Goal: Navigation & Orientation: Find specific page/section

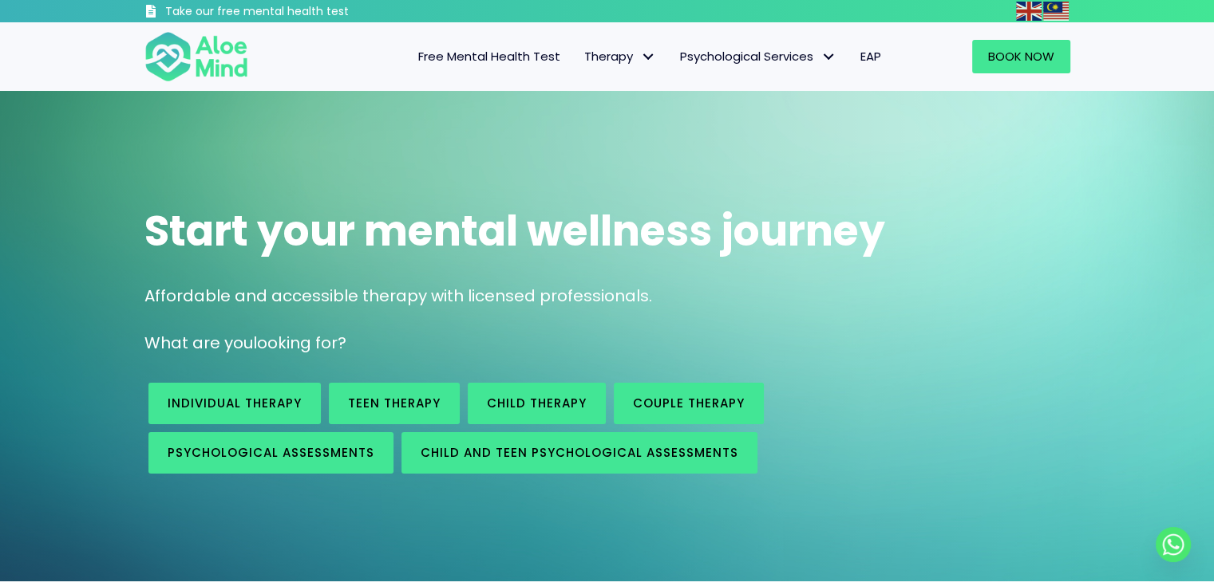
click at [450, 53] on span "Free Mental Health Test" at bounding box center [489, 56] width 142 height 17
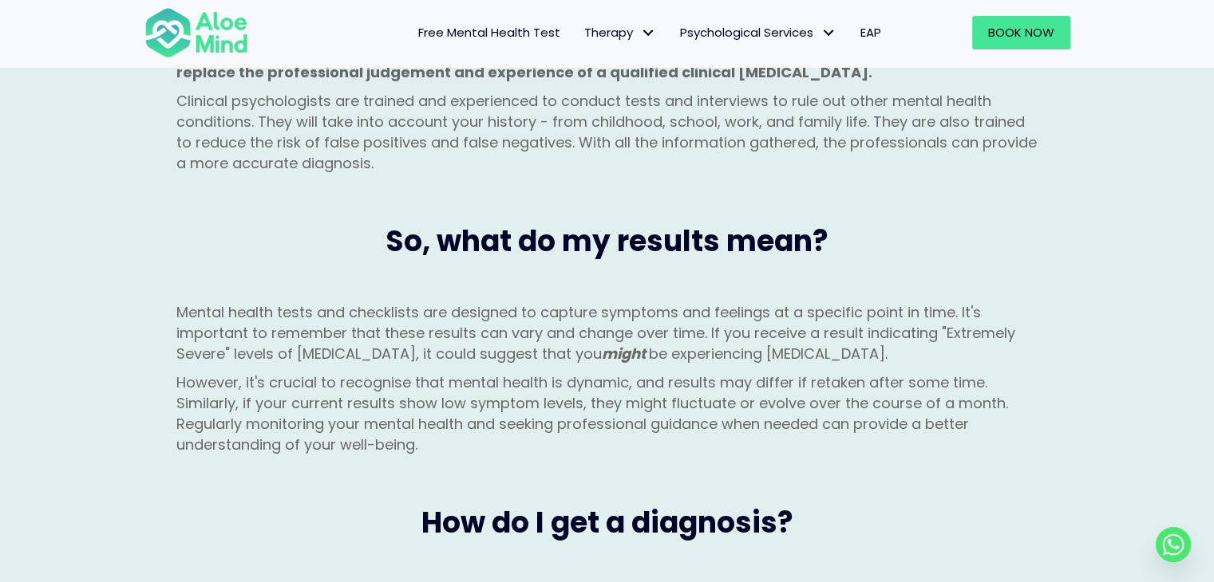
scroll to position [1356, 0]
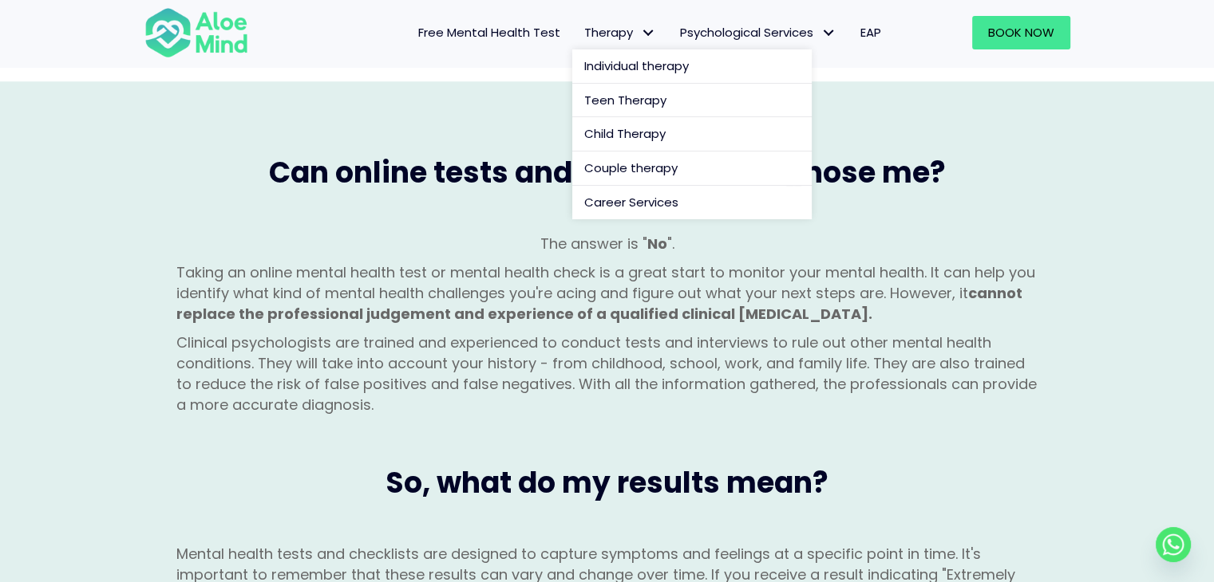
click at [594, 45] on link "Therapy" at bounding box center [620, 33] width 96 height 34
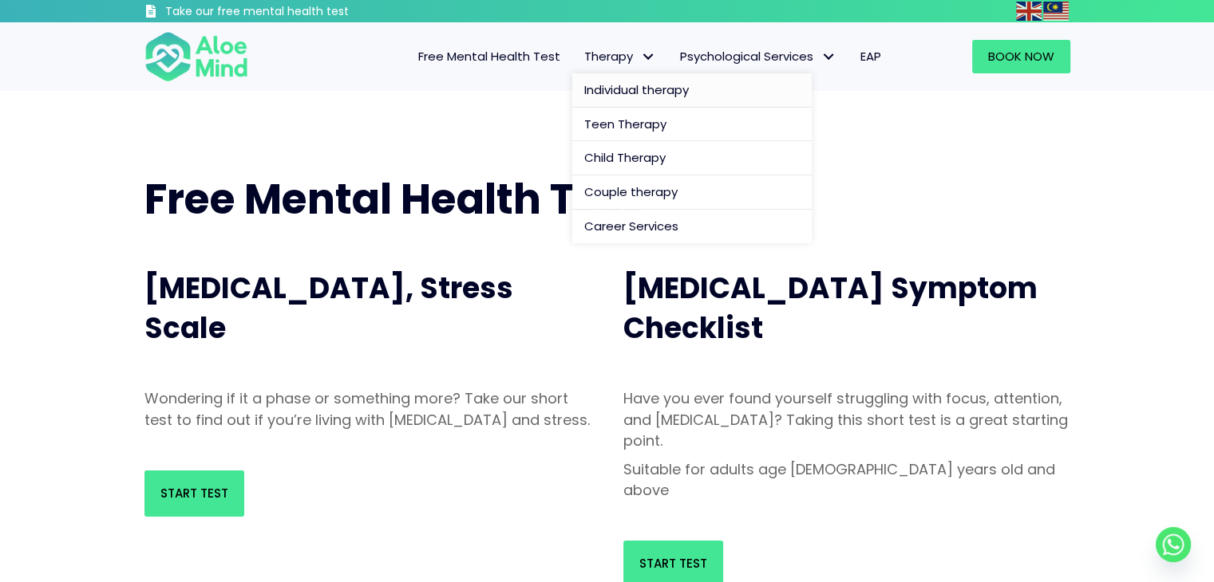
click at [618, 83] on span "Individual therapy" at bounding box center [636, 89] width 105 height 17
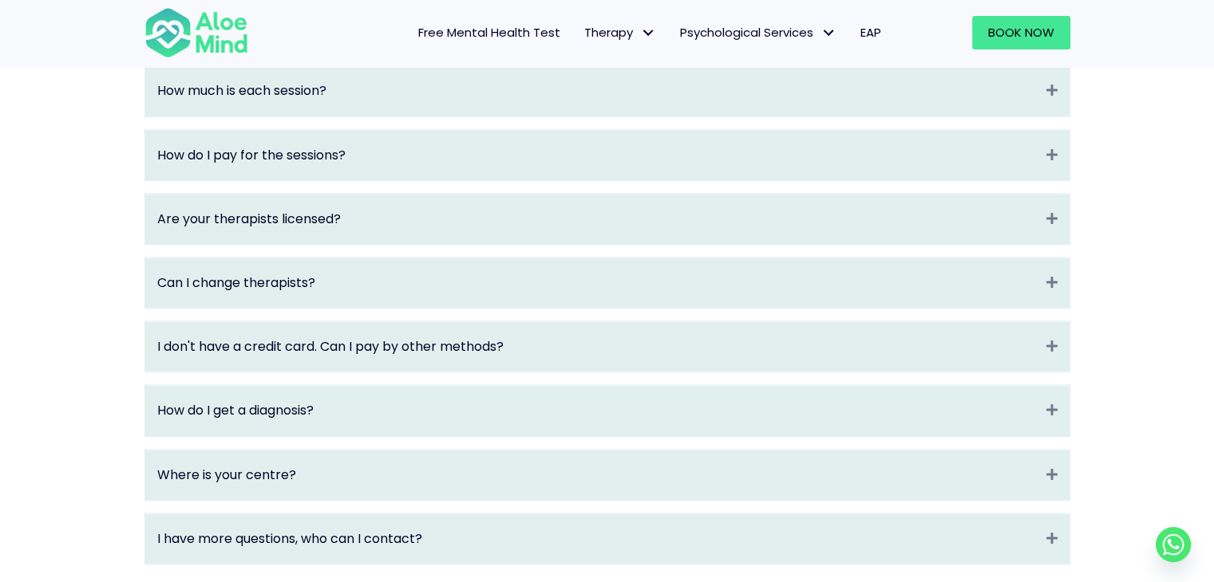
scroll to position [2075, 0]
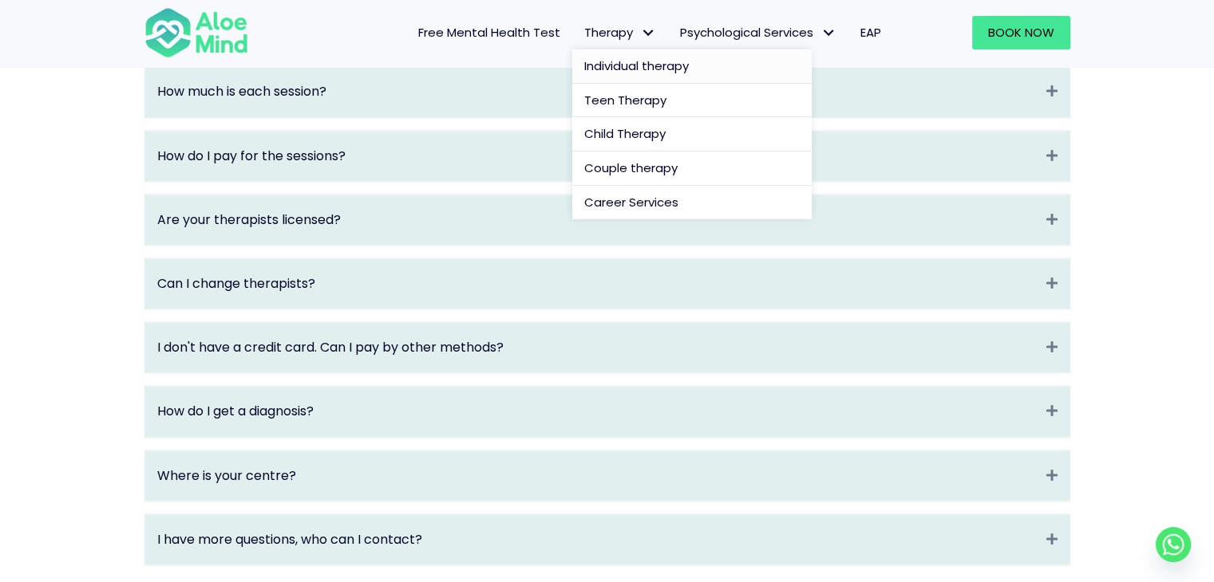
click at [629, 47] on link "Therapy" at bounding box center [620, 33] width 96 height 34
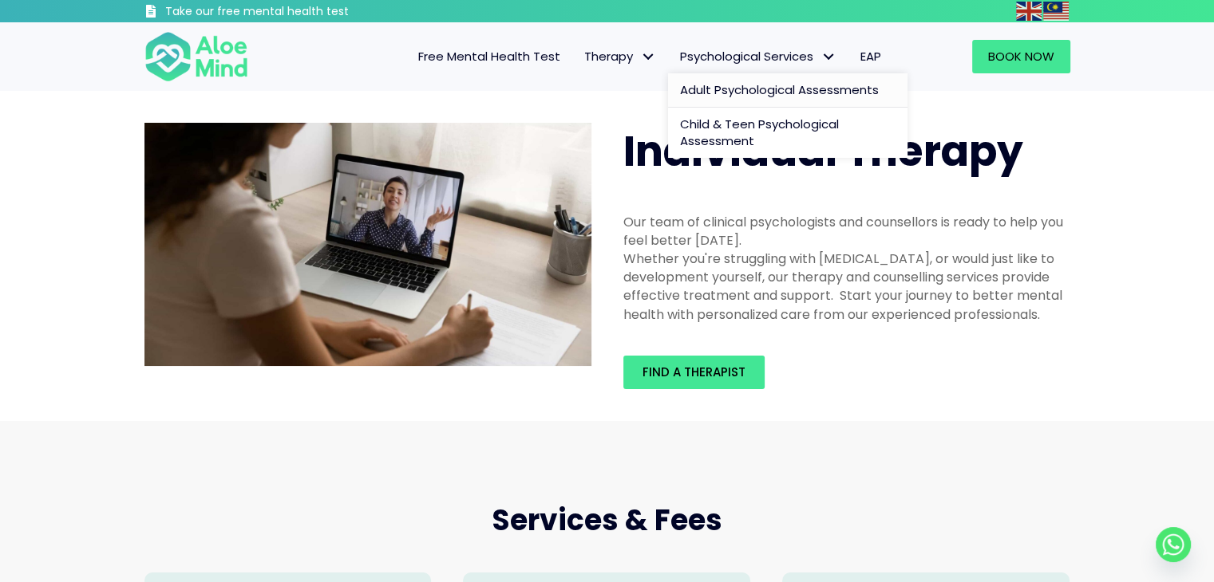
click at [726, 81] on span "Adult Psychological Assessments" at bounding box center [779, 89] width 199 height 17
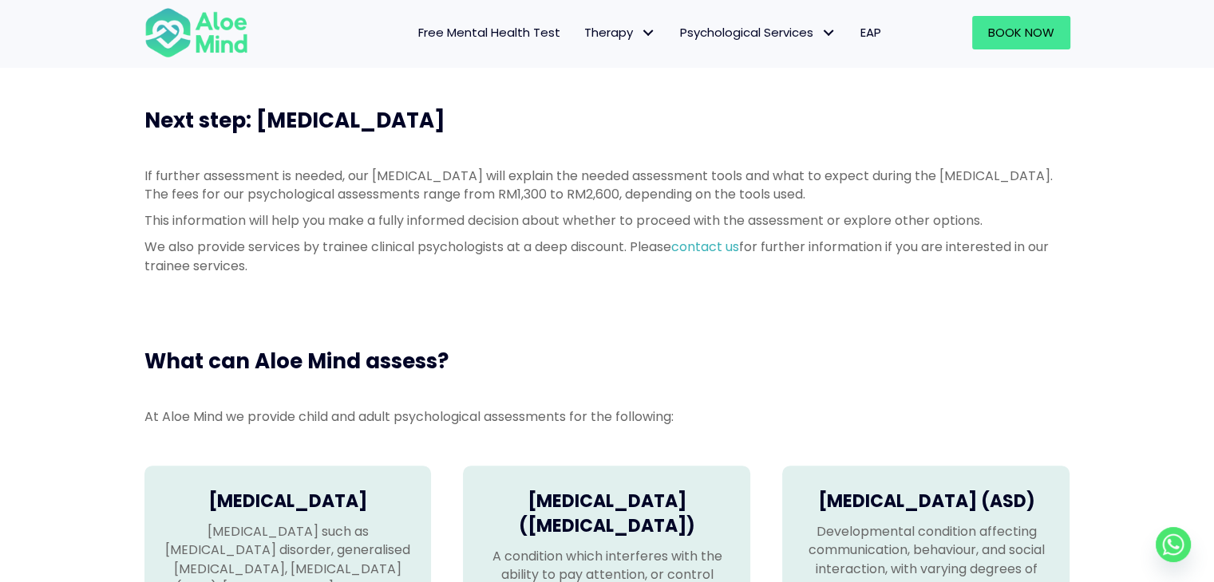
scroll to position [718, 0]
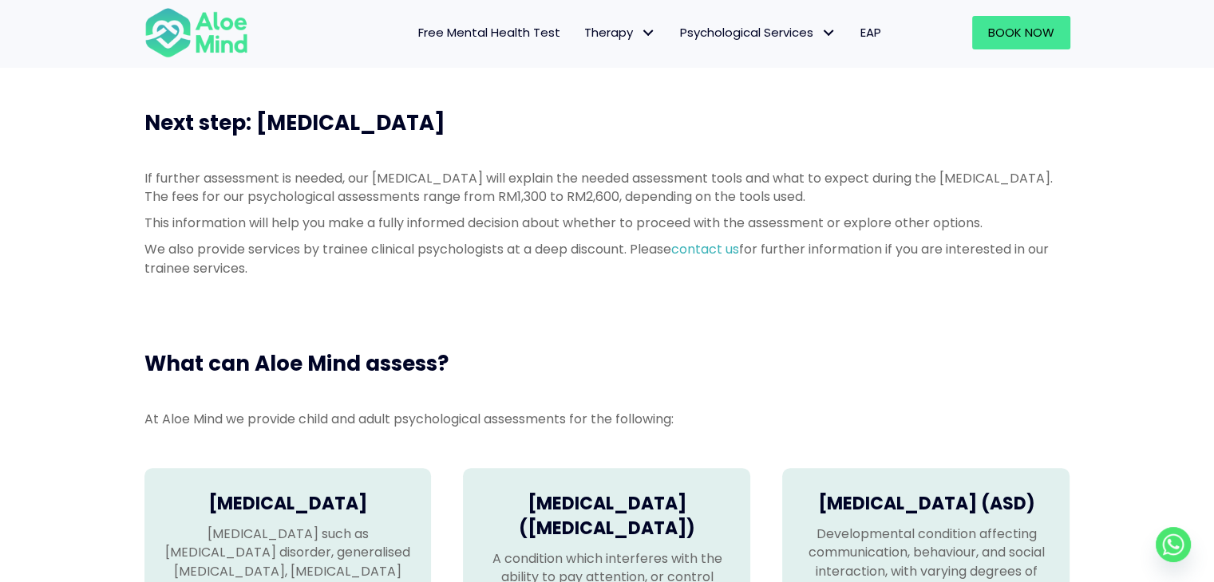
click at [873, 28] on span "EAP" at bounding box center [870, 32] width 21 height 17
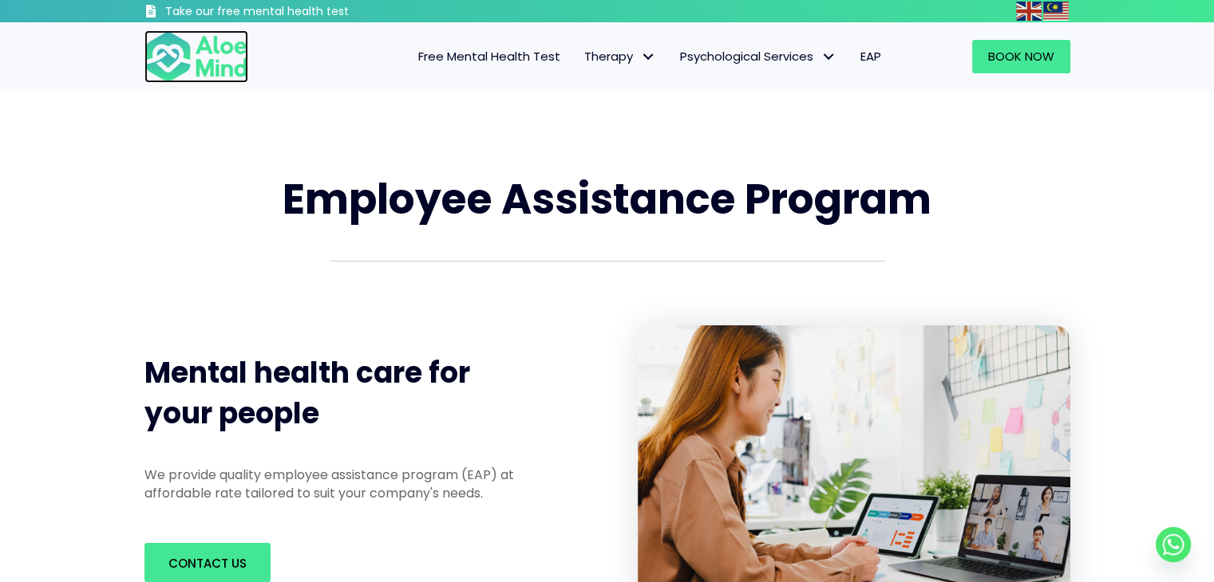
click at [194, 52] on img at bounding box center [196, 56] width 104 height 53
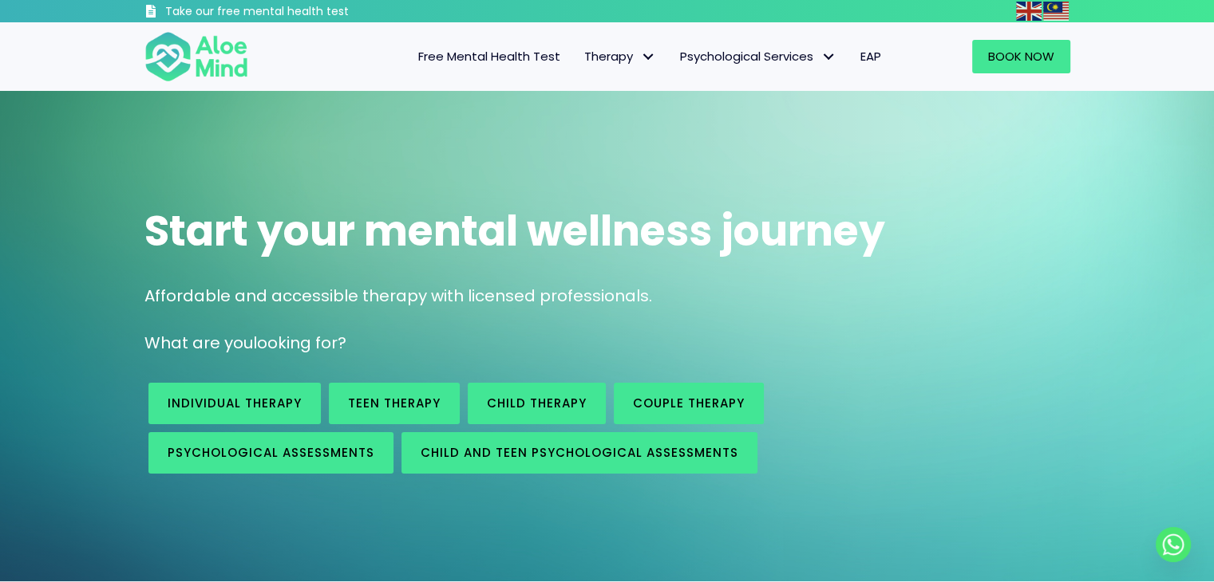
click at [503, 41] on link "Free Mental Health Test" at bounding box center [489, 57] width 166 height 34
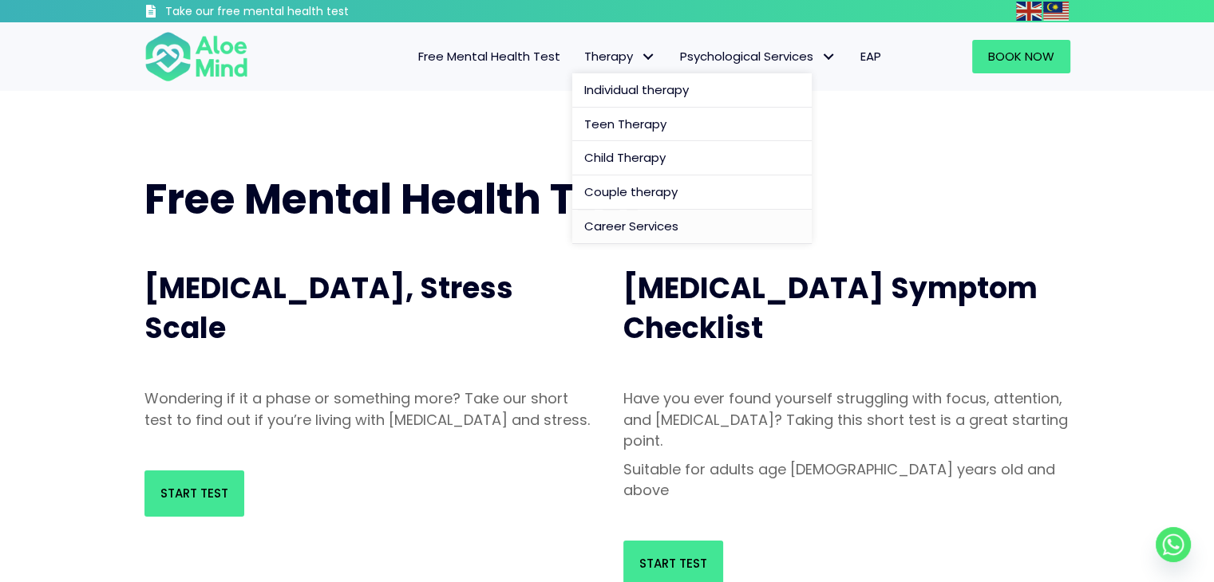
click at [655, 227] on span "Career Services" at bounding box center [631, 226] width 94 height 17
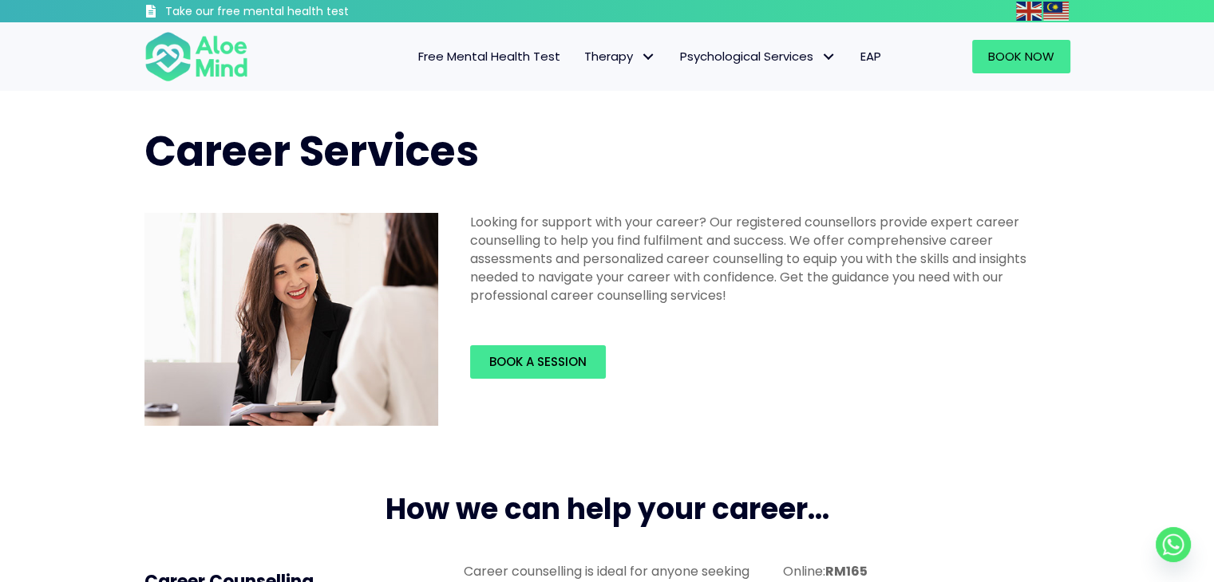
click at [535, 52] on span "Free Mental Health Test" at bounding box center [489, 56] width 142 height 17
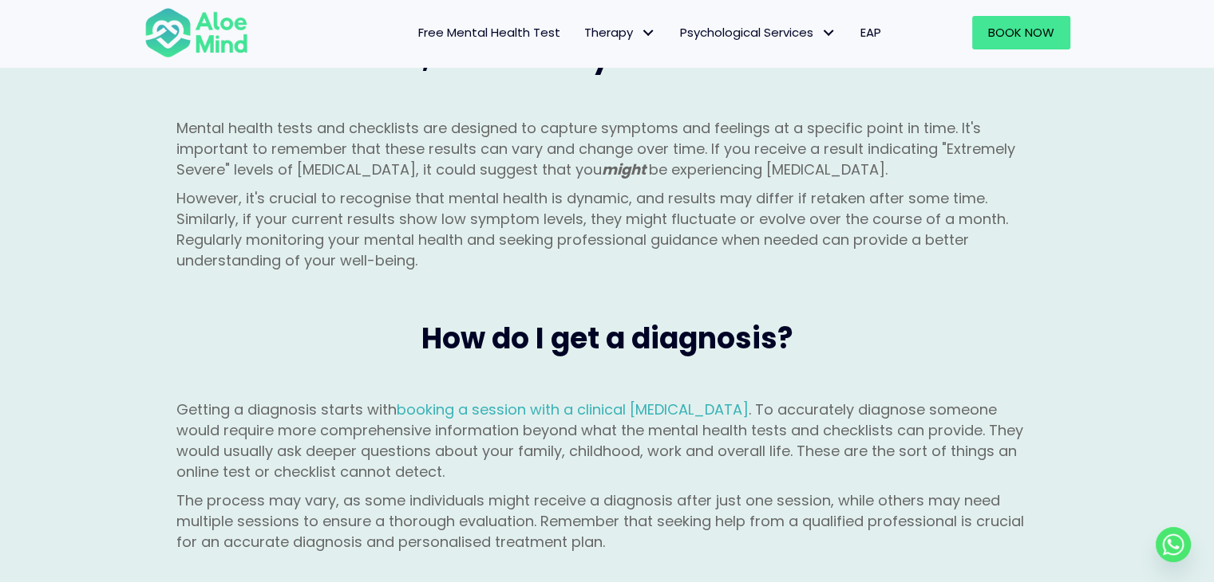
scroll to position [1755, 0]
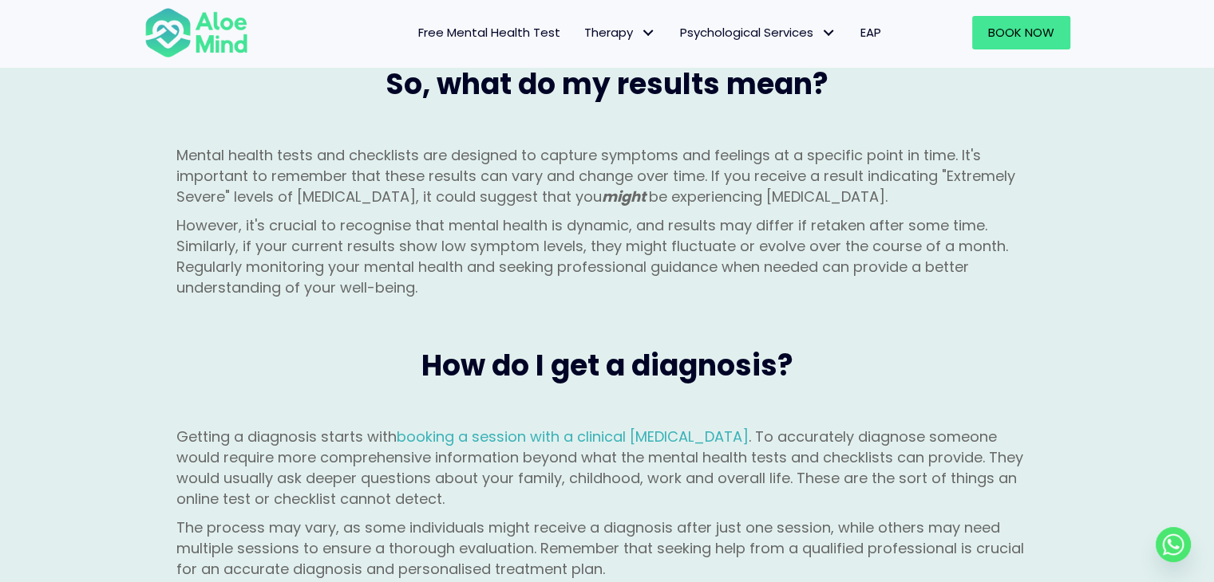
click at [857, 30] on link "EAP" at bounding box center [870, 33] width 45 height 34
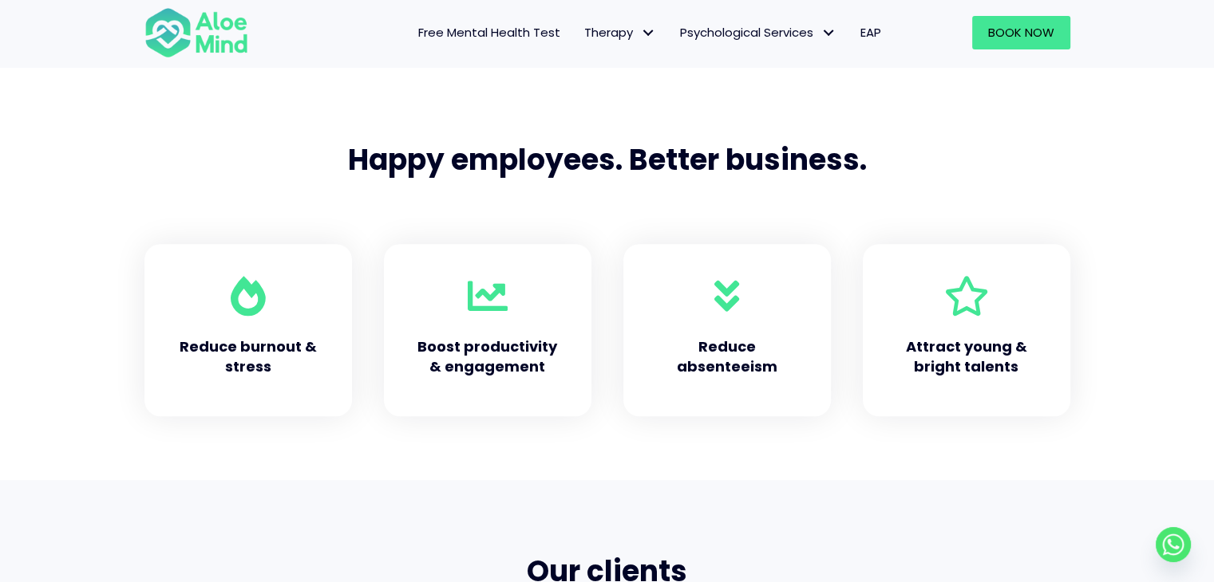
scroll to position [559, 0]
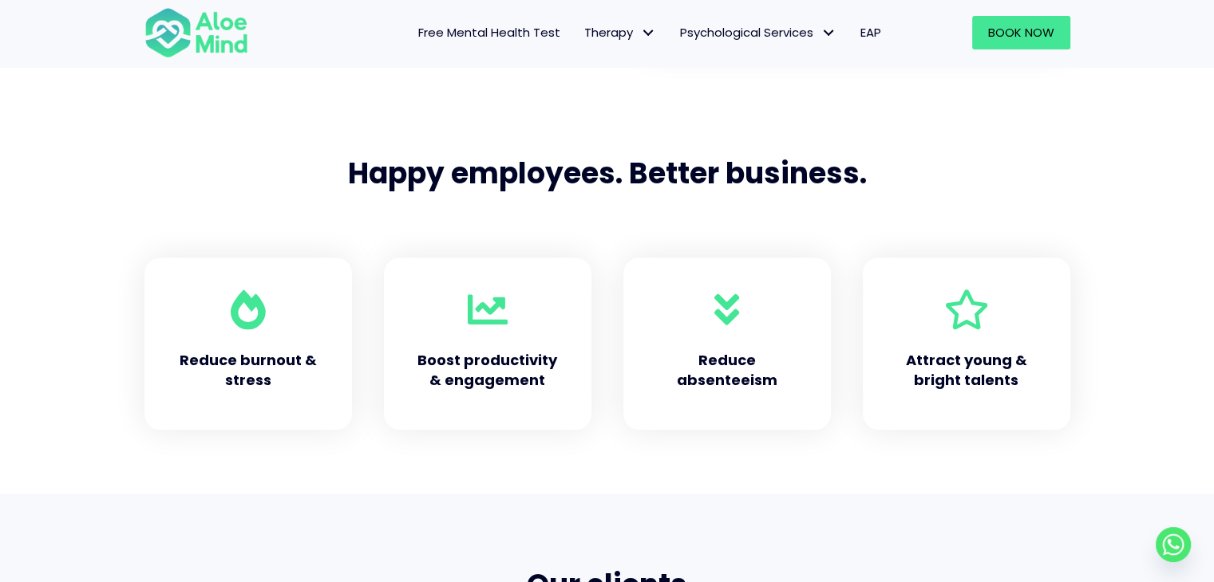
click at [539, 37] on span "Free Mental Health Test" at bounding box center [489, 32] width 142 height 17
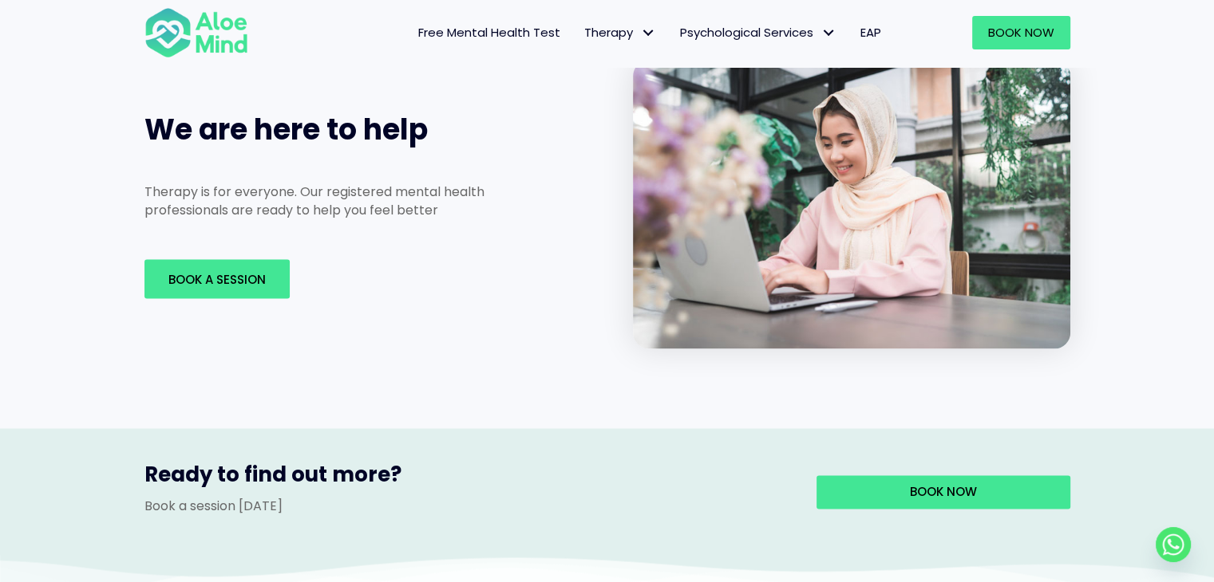
scroll to position [2314, 0]
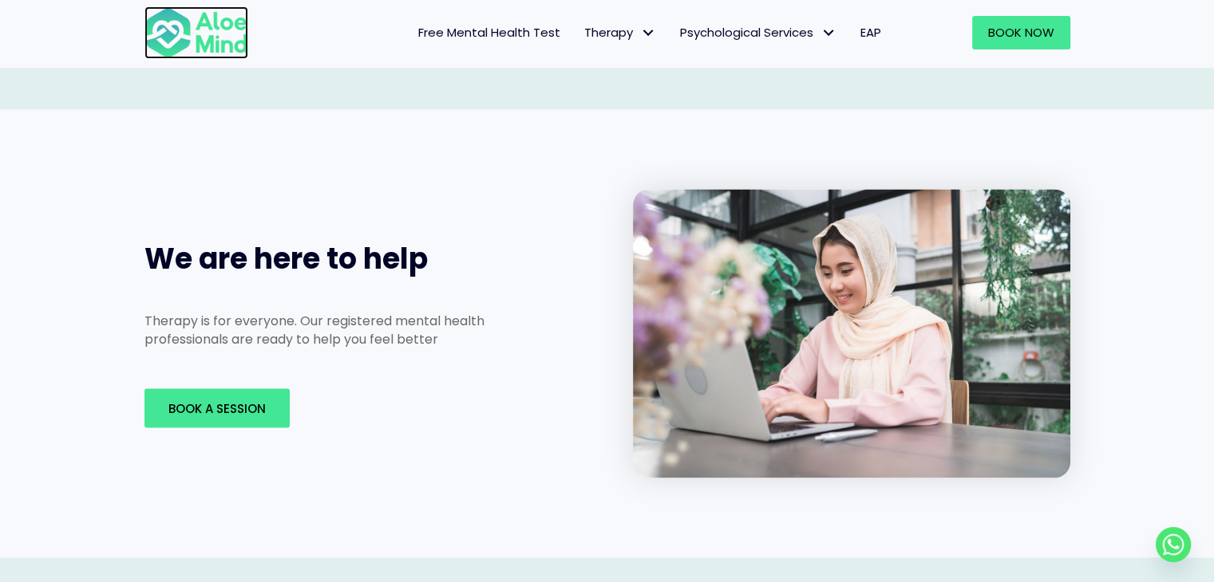
click at [227, 28] on img at bounding box center [196, 32] width 104 height 53
